Goal: Task Accomplishment & Management: Use online tool/utility

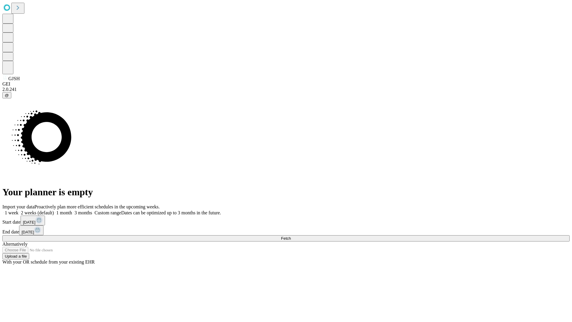
click at [291, 236] on span "Fetch" at bounding box center [286, 238] width 10 height 4
